Goal: Use online tool/utility: Utilize a website feature to perform a specific function

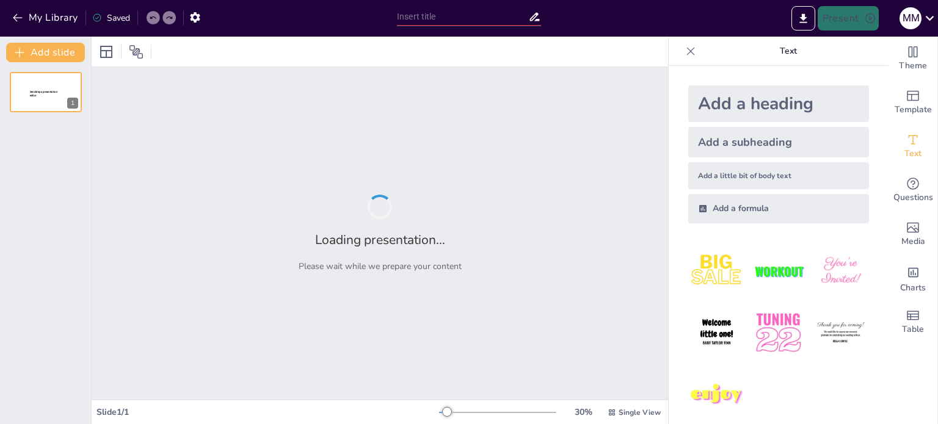
type input "Imported Gr_ficos_Circulares_5_Grado_Primaria (1).pptx"
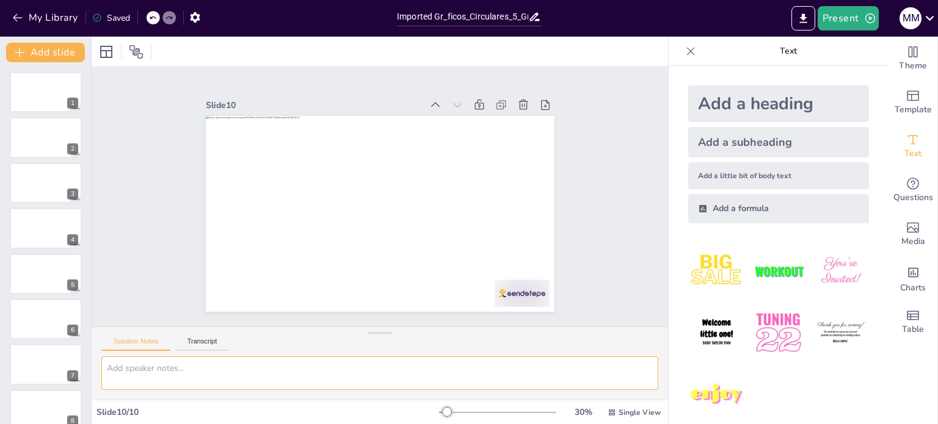
click at [201, 369] on textarea at bounding box center [379, 374] width 557 height 34
click at [561, 172] on icon at bounding box center [569, 180] width 16 height 16
click at [231, 299] on icon at bounding box center [224, 305] width 13 height 13
click at [460, 128] on icon at bounding box center [468, 136] width 16 height 16
click at [465, 247] on icon at bounding box center [471, 253] width 12 height 12
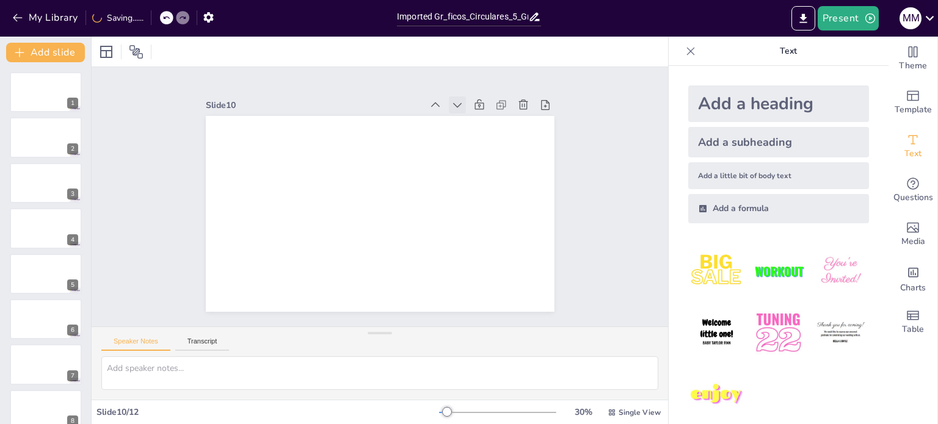
click at [479, 247] on icon at bounding box center [486, 254] width 15 height 15
click at [272, 217] on icon at bounding box center [263, 225] width 17 height 17
click at [43, 200] on div at bounding box center [45, 183] width 73 height 42
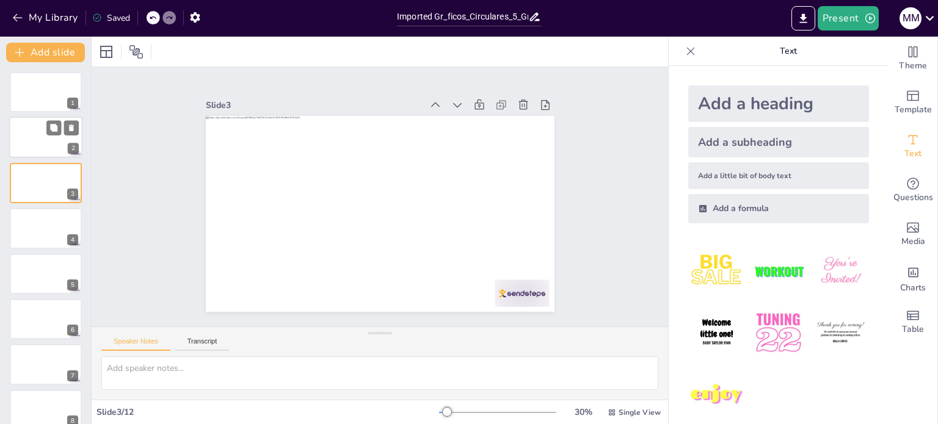
click at [50, 153] on div at bounding box center [45, 138] width 73 height 42
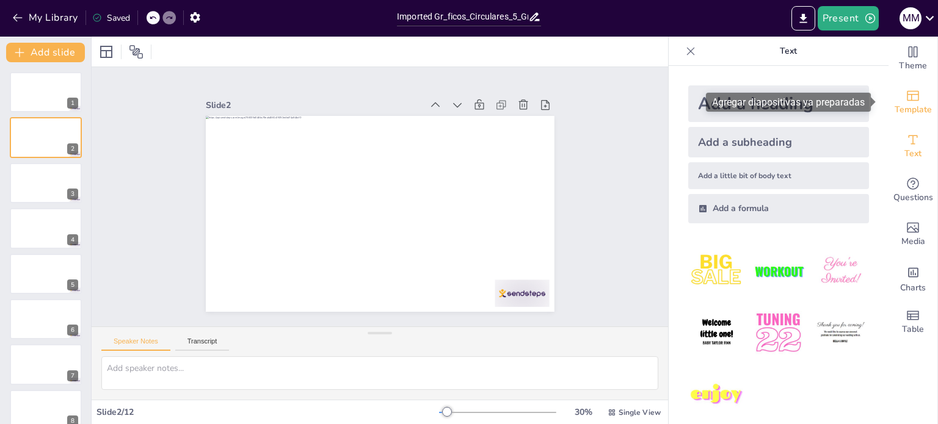
click at [918, 92] on div "Template" at bounding box center [913, 103] width 49 height 44
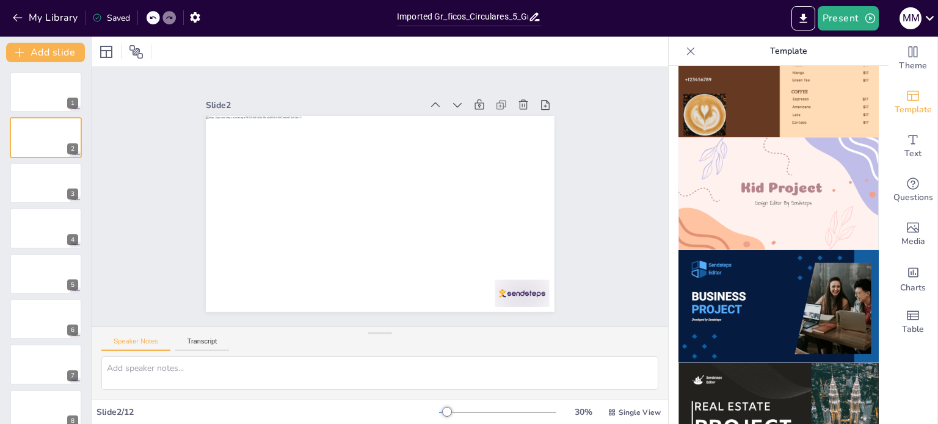
scroll to position [772, 0]
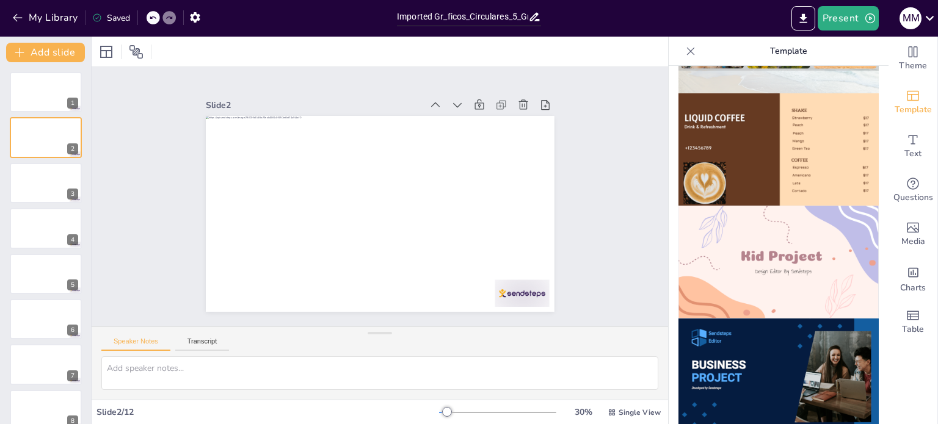
click at [780, 253] on img at bounding box center [778, 262] width 200 height 113
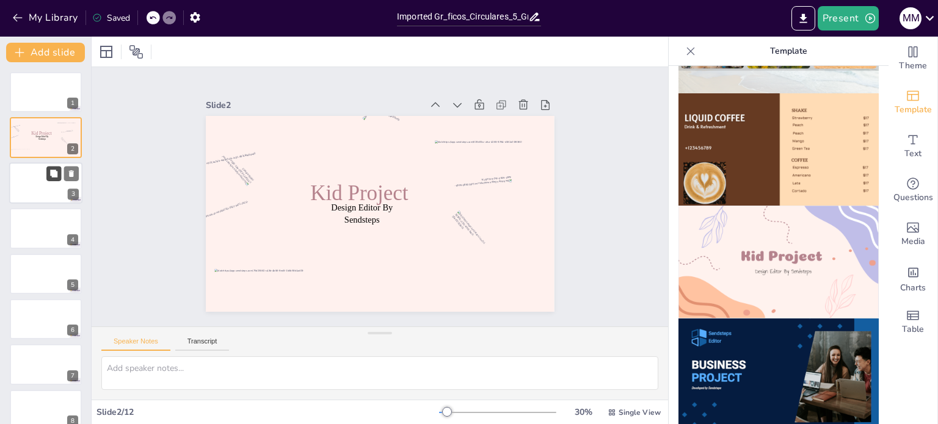
click at [59, 177] on button at bounding box center [53, 173] width 15 height 15
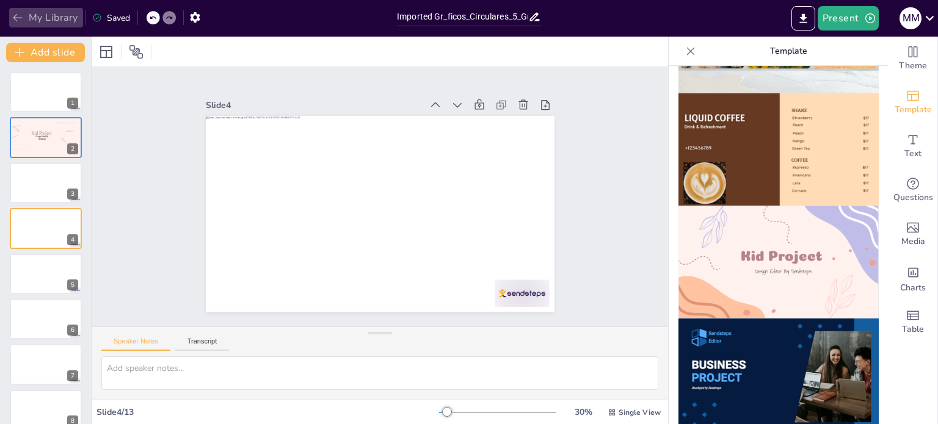
click at [23, 19] on icon "button" at bounding box center [18, 18] width 12 height 12
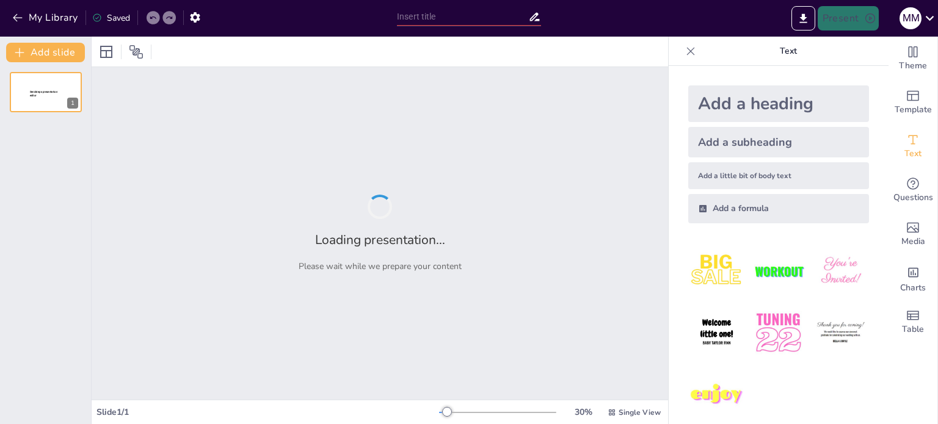
type input "Imported Gr_ficos_Circulares_5_Grado_Primaria (1).pptx"
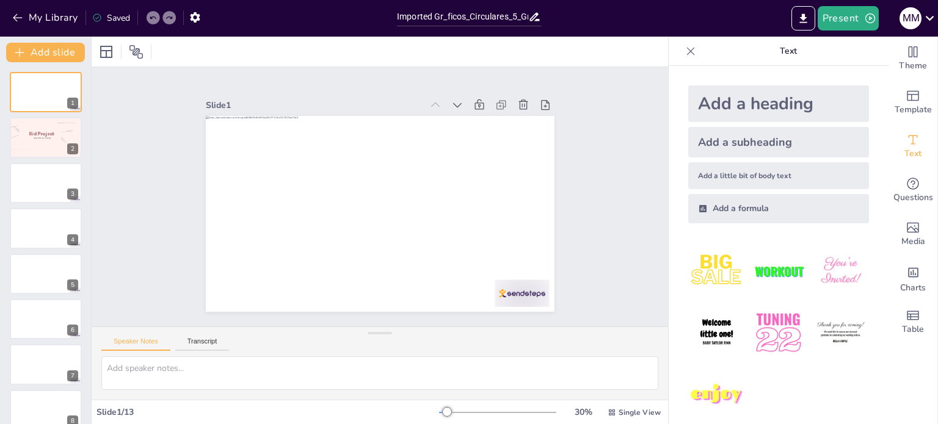
click at [152, 21] on icon at bounding box center [152, 17] width 7 height 7
click at [16, 17] on icon "button" at bounding box center [17, 18] width 9 height 8
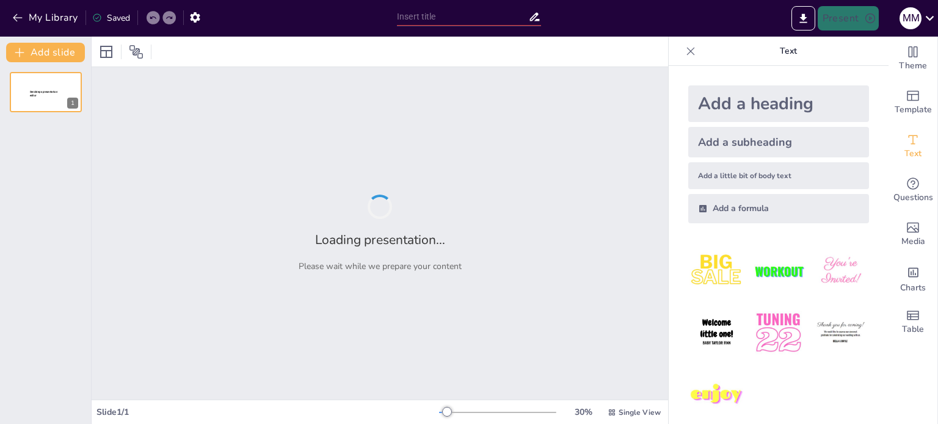
type input "Imported Gr_ficos_Circulares_5_Grado_Primaria (1).pptx"
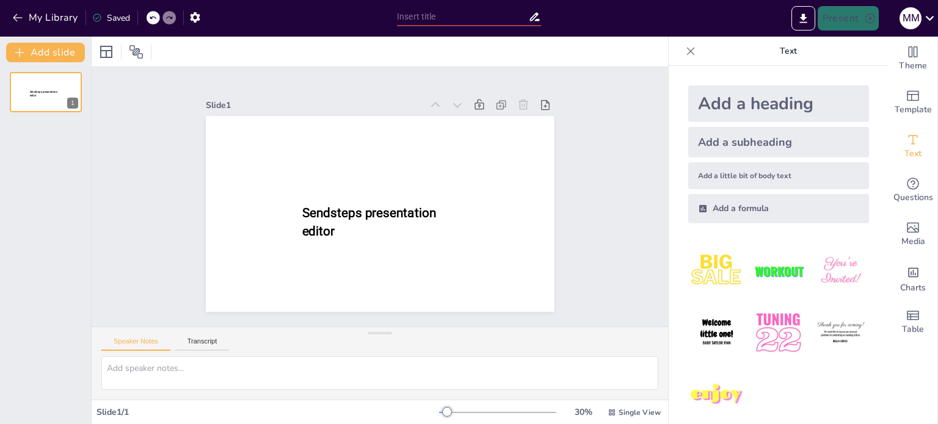
type input "Imported Gr_ficos_Circulares_5_Grado_Primaria (1).pptx"
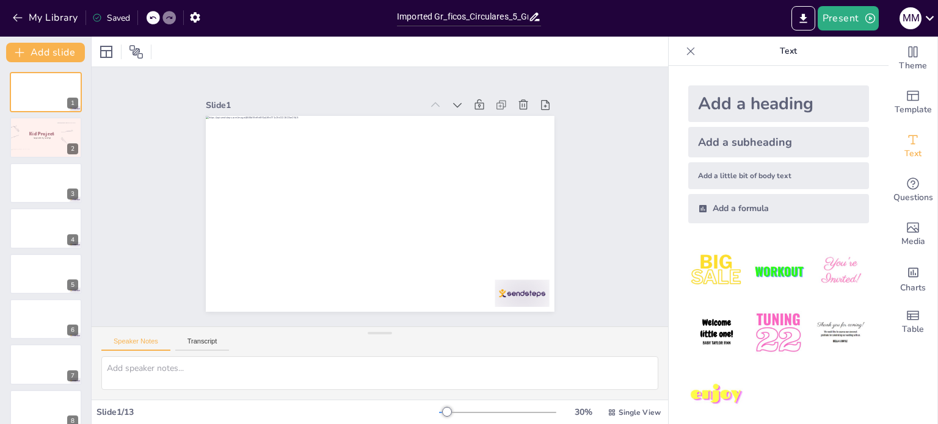
click at [147, 16] on div "My Library Saved" at bounding box center [103, 17] width 206 height 22
